Goal: Navigation & Orientation: Find specific page/section

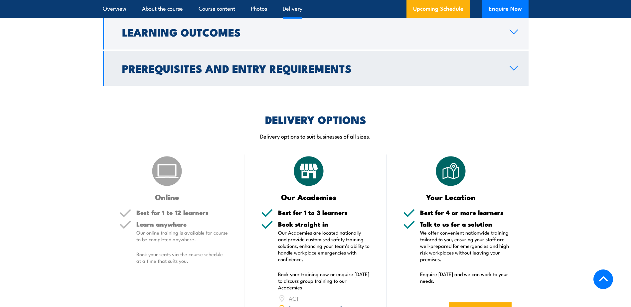
scroll to position [798, 0]
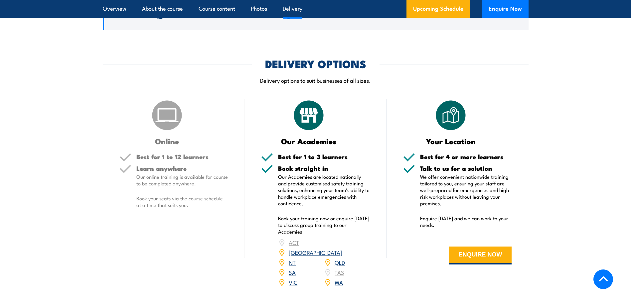
click at [342, 248] on link "NSW" at bounding box center [316, 252] width 54 height 8
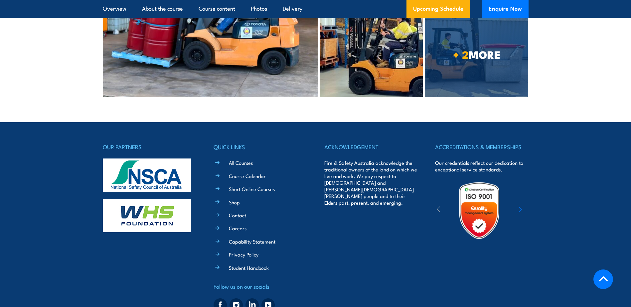
scroll to position [1696, 0]
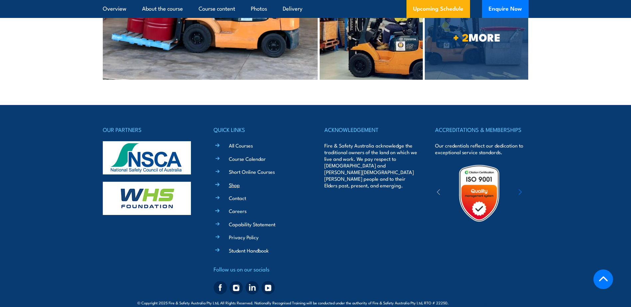
click at [233, 182] on link "Shop" at bounding box center [234, 185] width 11 height 7
